Goal: Task Accomplishment & Management: Manage account settings

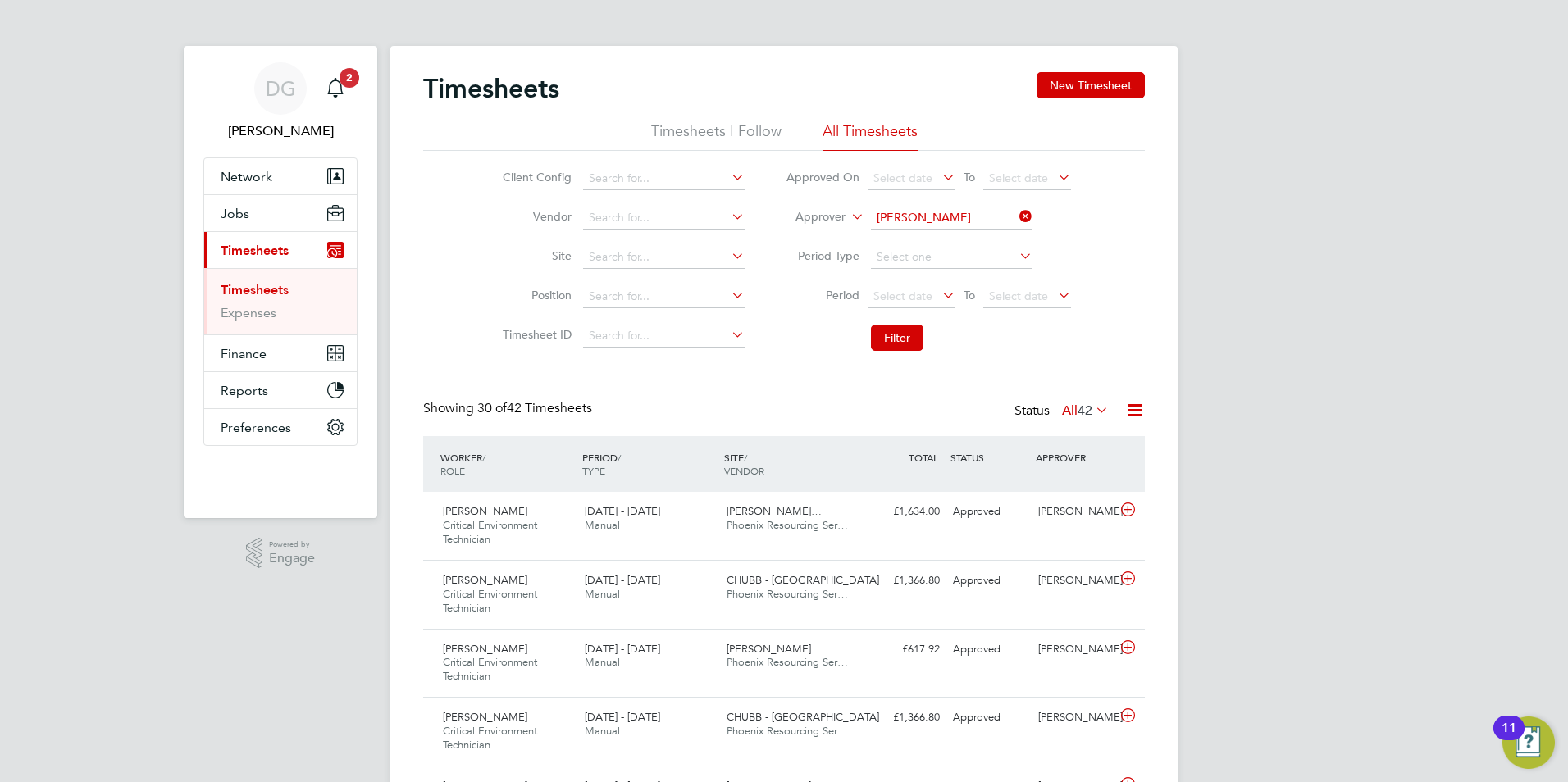
click at [1016, 219] on icon at bounding box center [1016, 217] width 0 height 23
click at [928, 224] on input at bounding box center [951, 218] width 161 height 23
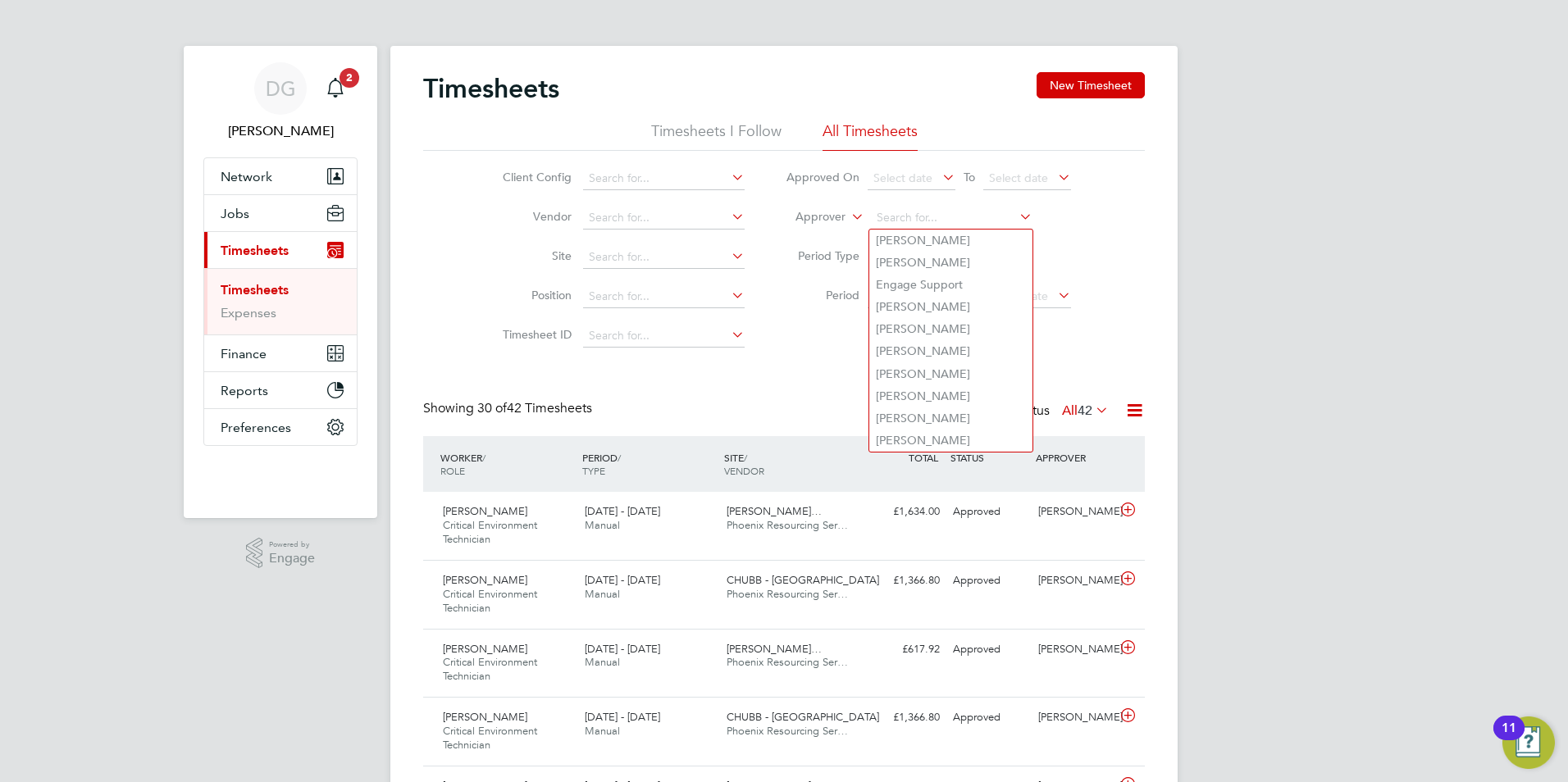
click at [712, 123] on li "Timesheets I Follow" at bounding box center [716, 136] width 130 height 29
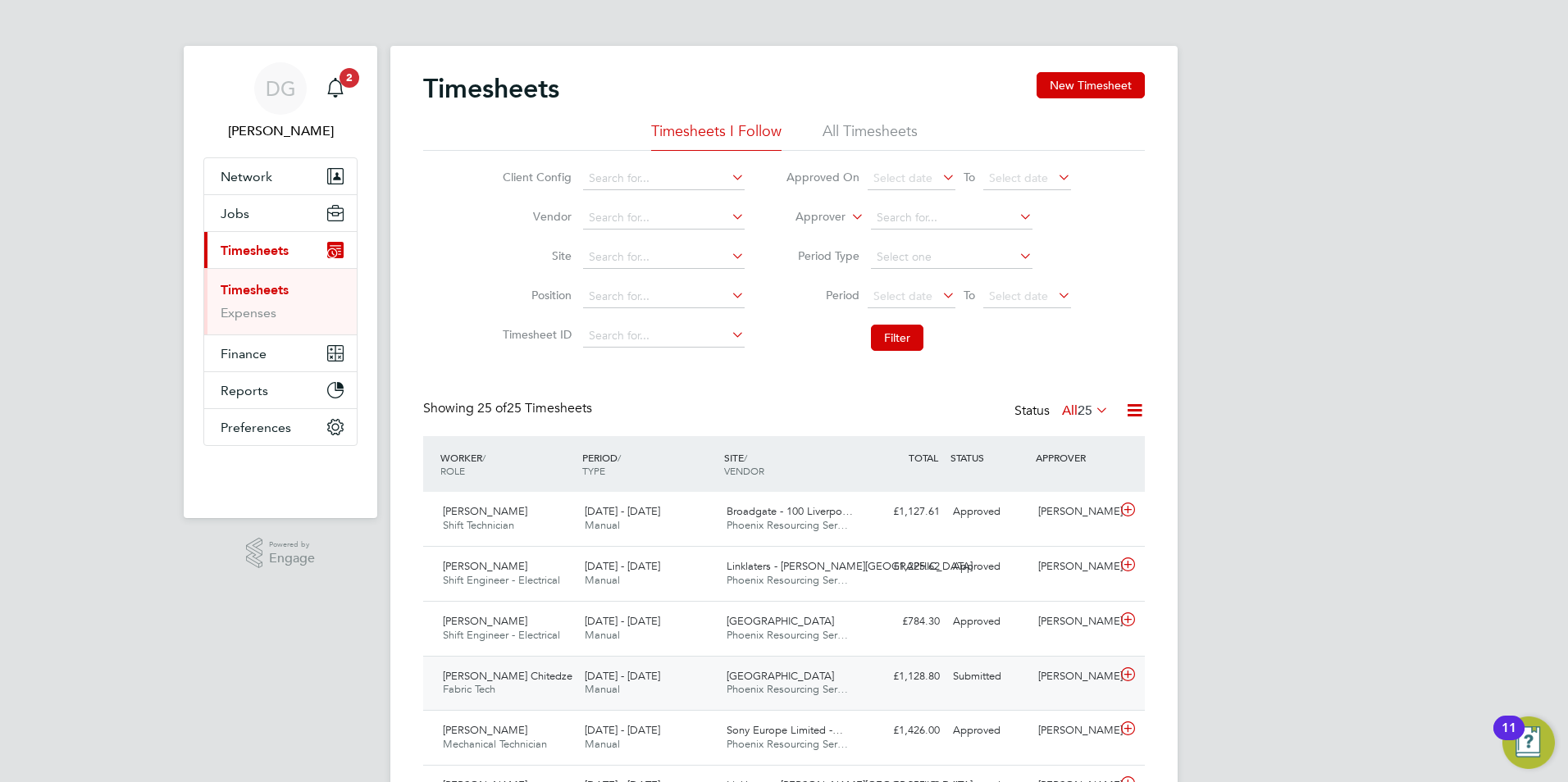
click at [838, 671] on div "[GEOGRAPHIC_DATA] [GEOGRAPHIC_DATA] Resourcing Ser…" at bounding box center [790, 684] width 142 height 41
click at [481, 667] on div "[PERSON_NAME] Chitedze Fabric Tech [DATE] - [DATE]" at bounding box center [507, 684] width 142 height 41
